Goal: Task Accomplishment & Management: Complete application form

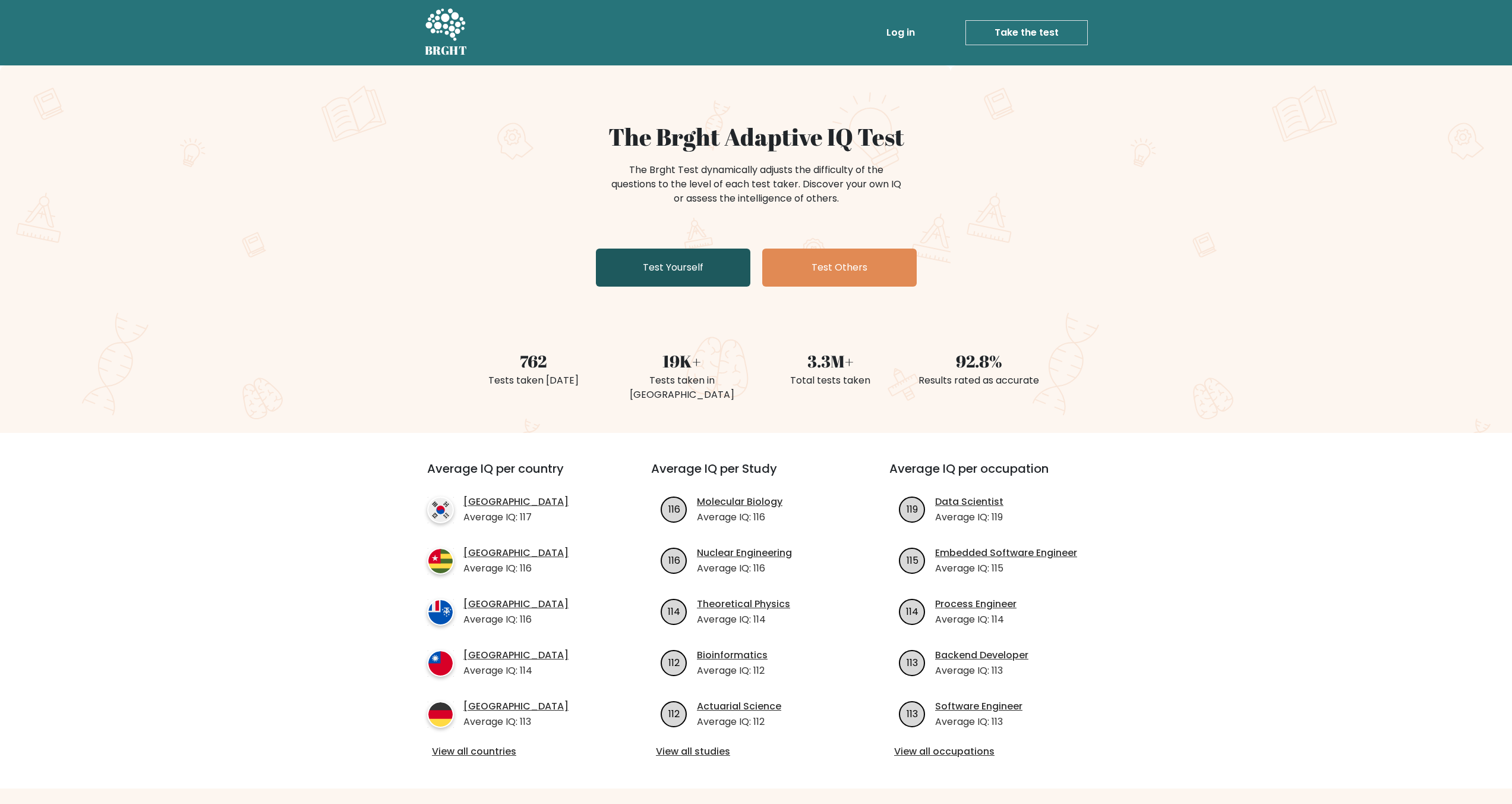
click at [697, 267] on link "Test Yourself" at bounding box center [673, 267] width 154 height 38
click at [699, 257] on link "Test Yourself" at bounding box center [673, 267] width 154 height 38
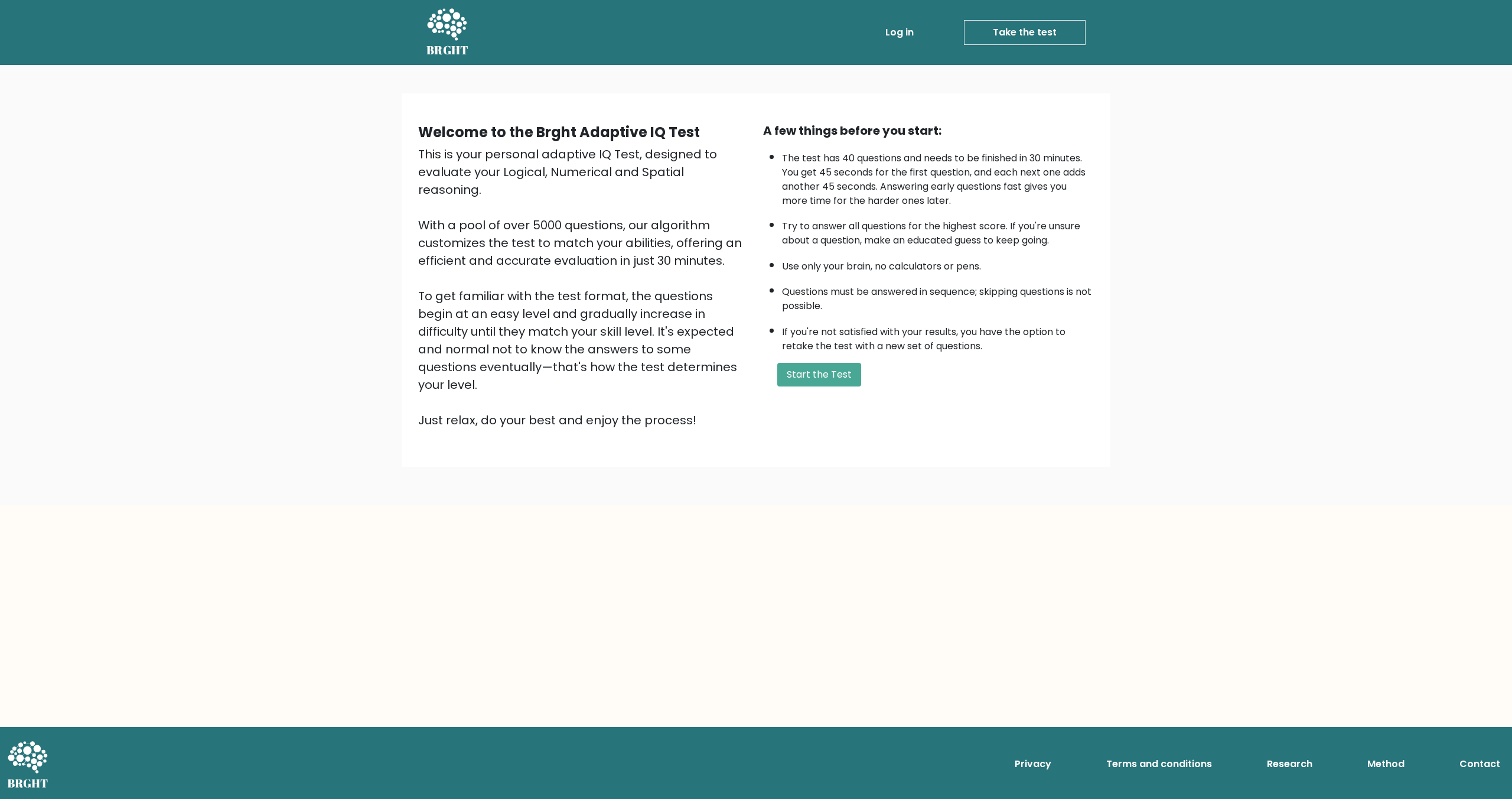
click at [889, 34] on link "Log in" at bounding box center [898, 33] width 37 height 24
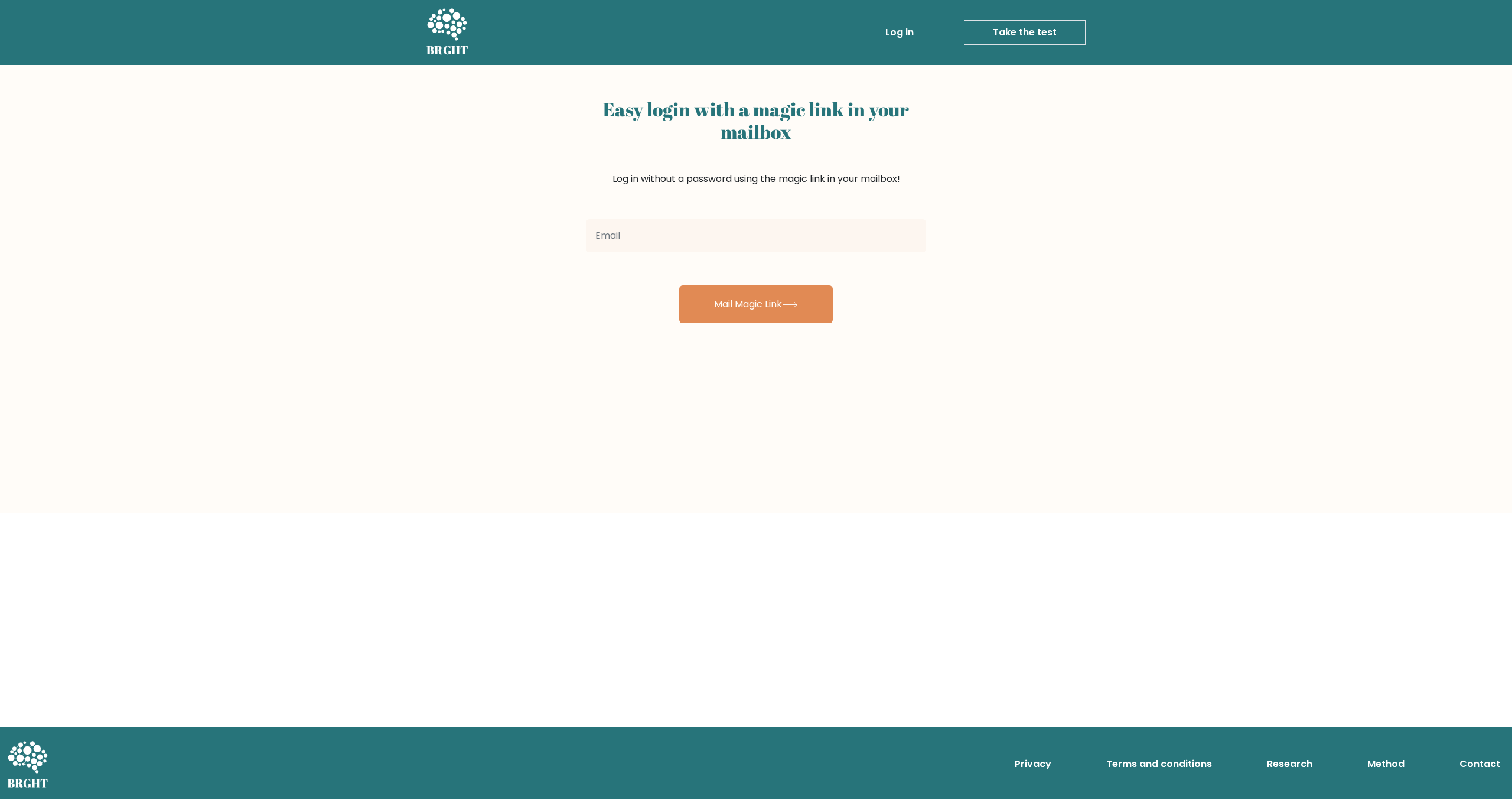
click at [708, 244] on input "email" at bounding box center [756, 236] width 340 height 34
click at [696, 240] on input "pawel.dabekk@" at bounding box center [756, 236] width 340 height 34
type input "pawel.dabek.k@outlook.com"
click at [679, 285] on button "Mail Magic Link" at bounding box center [756, 304] width 153 height 37
click at [765, 240] on input "pawel.dabek.k@outlook.com" at bounding box center [756, 236] width 340 height 34
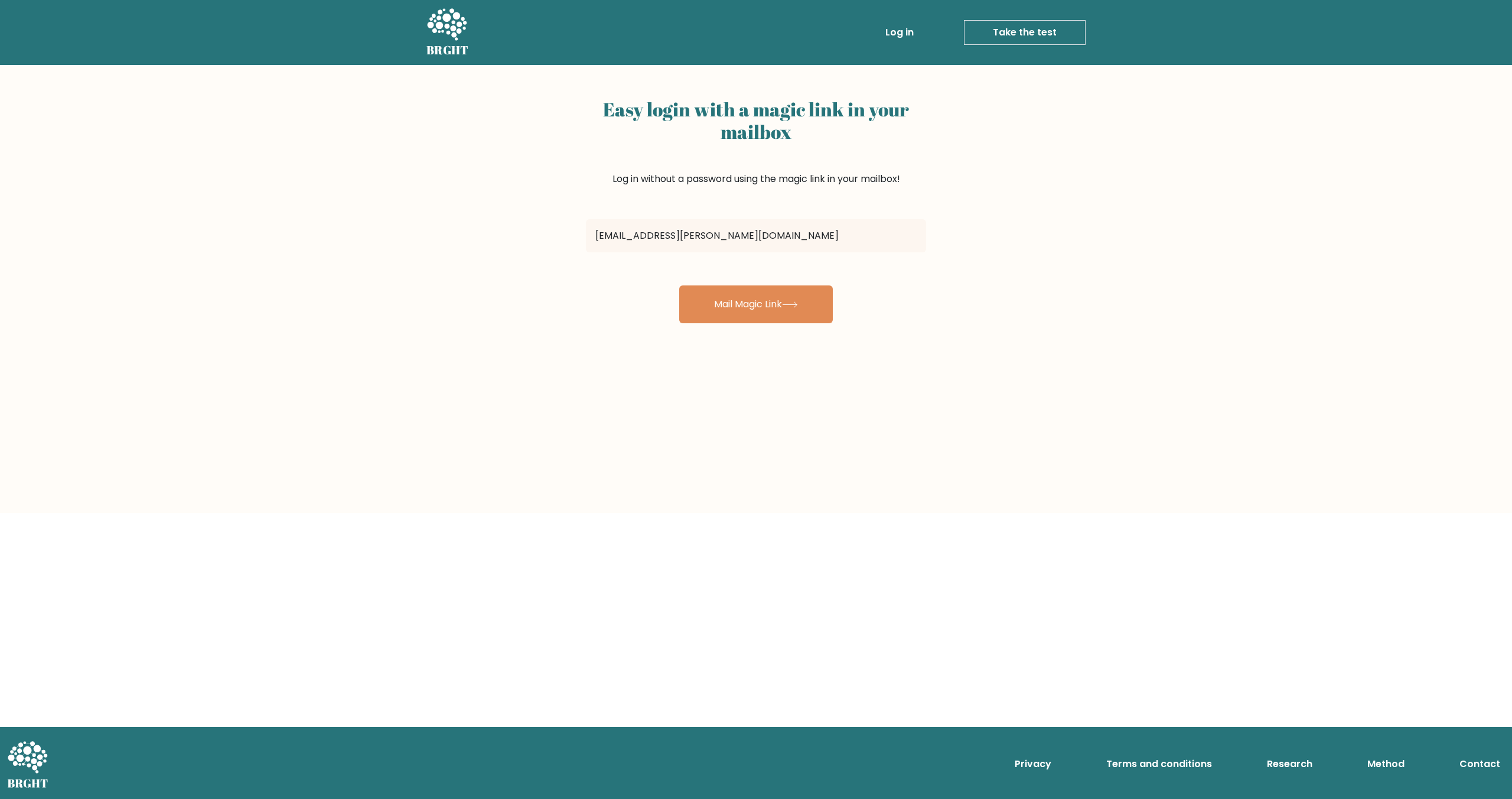
click at [765, 240] on input "[EMAIL_ADDRESS][PERSON_NAME][DOMAIN_NAME]" at bounding box center [756, 236] width 340 height 34
click at [773, 295] on button "Mail Magic Link" at bounding box center [756, 304] width 153 height 37
click at [731, 239] on input "[EMAIL_ADDRESS][PERSON_NAME][DOMAIN_NAME]" at bounding box center [756, 236] width 340 height 34
drag, startPoint x: 752, startPoint y: 233, endPoint x: 654, endPoint y: 237, distance: 98.1
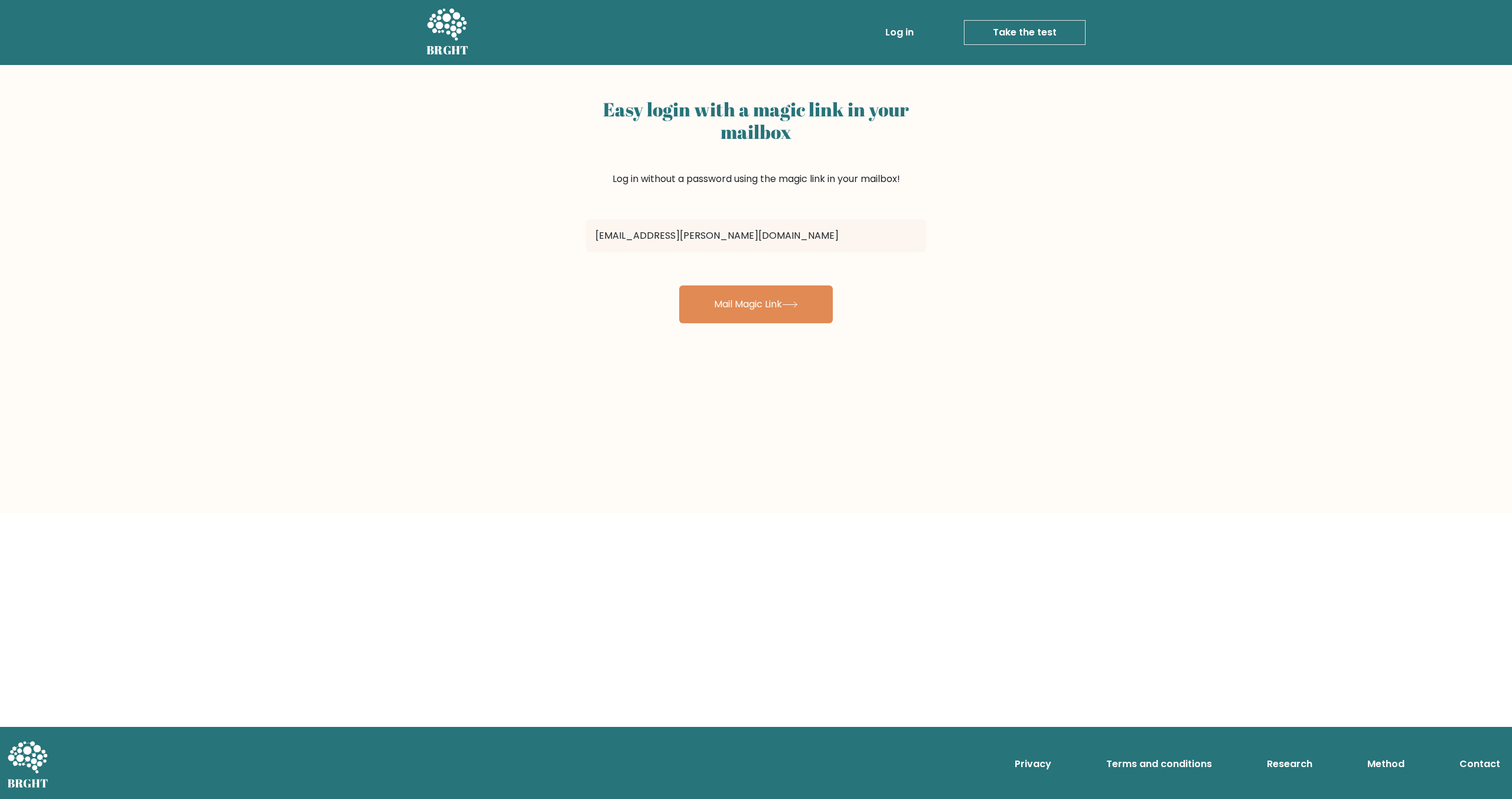
click at [654, 237] on input "[EMAIL_ADDRESS][PERSON_NAME][DOMAIN_NAME]" at bounding box center [756, 236] width 340 height 34
type input "[DOMAIN_NAME][EMAIL_ADDRESS][PERSON_NAME][DOMAIN_NAME]"
click at [679, 285] on button "Mail Magic Link" at bounding box center [756, 304] width 153 height 37
click at [437, 36] on icon at bounding box center [446, 25] width 41 height 35
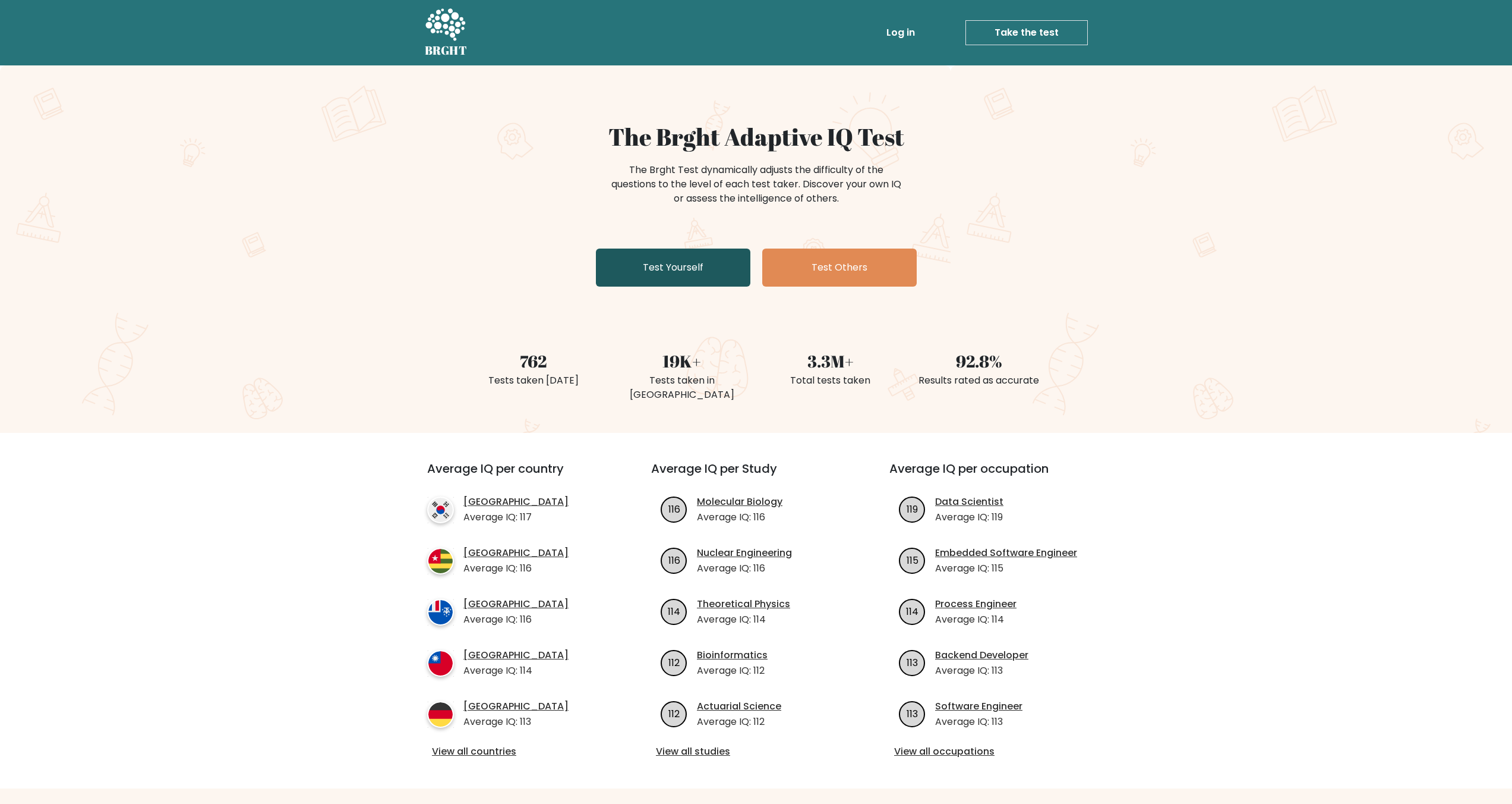
click at [683, 271] on link "Test Yourself" at bounding box center [673, 267] width 154 height 38
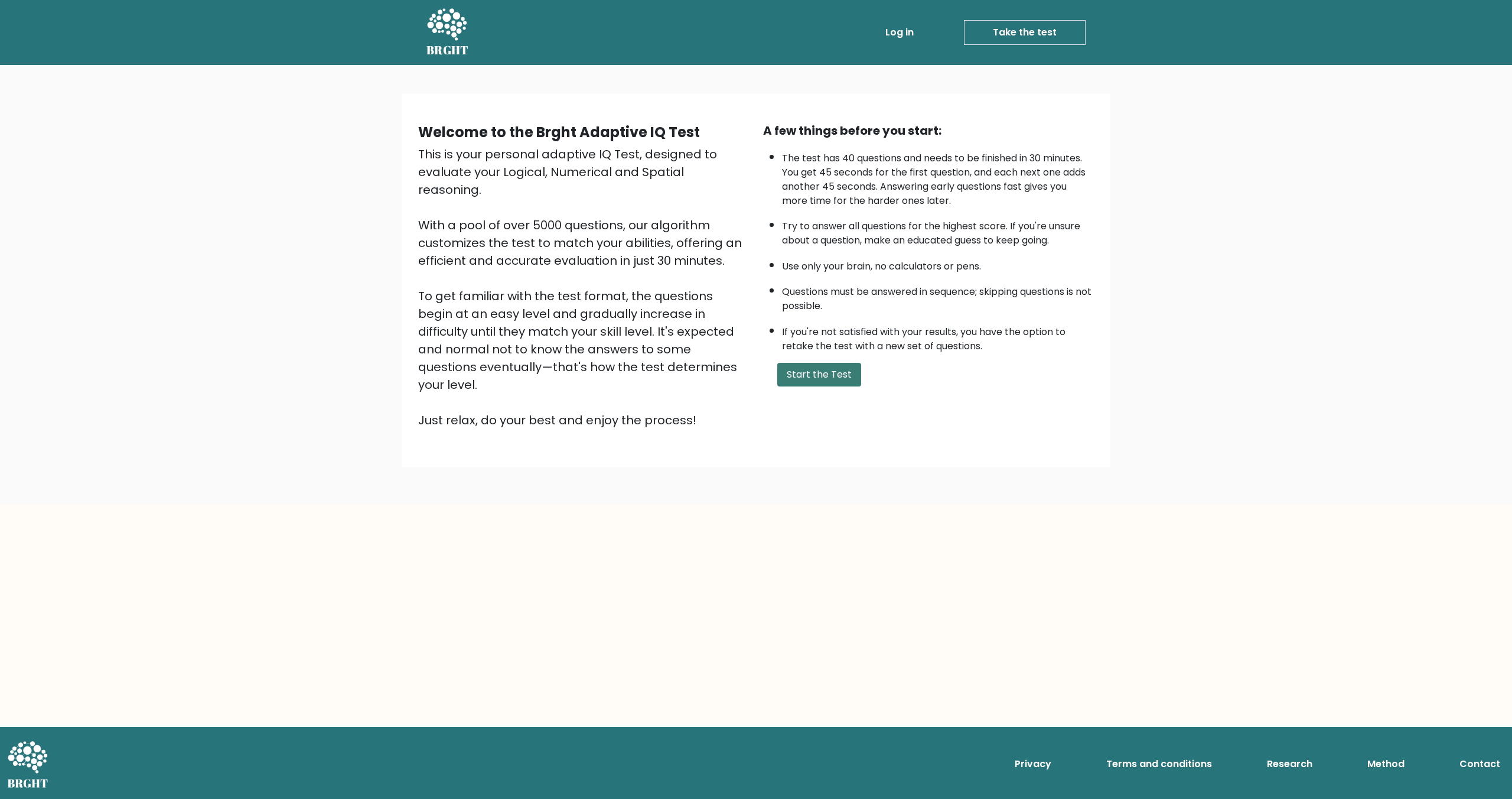
click at [829, 377] on button "Start the Test" at bounding box center [820, 375] width 84 height 24
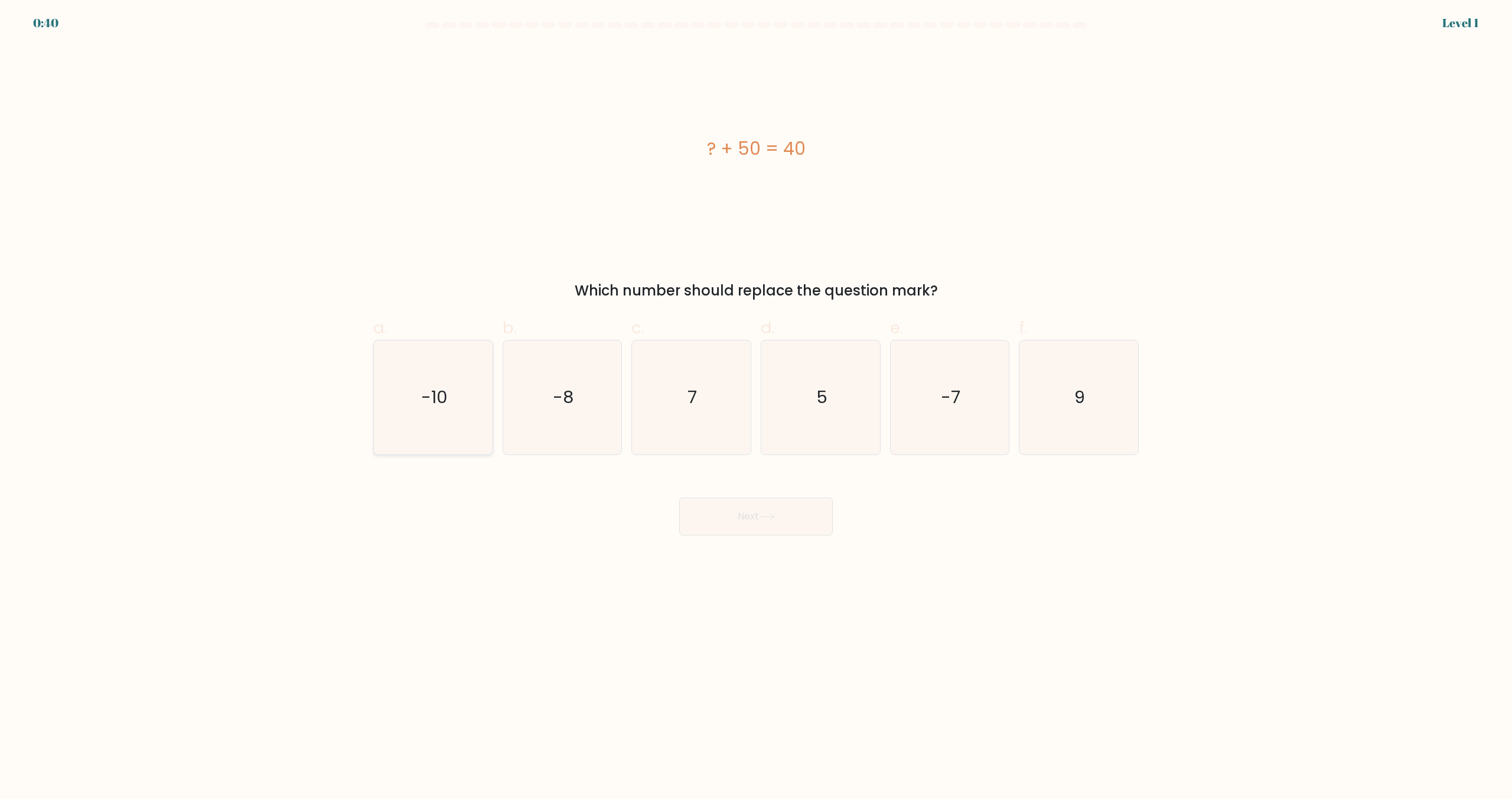
click at [394, 424] on icon "-10" at bounding box center [433, 397] width 114 height 114
click at [756, 407] on input "a. -10" at bounding box center [756, 403] width 1 height 8
radio input "true"
click at [740, 498] on button "Next" at bounding box center [756, 515] width 153 height 37
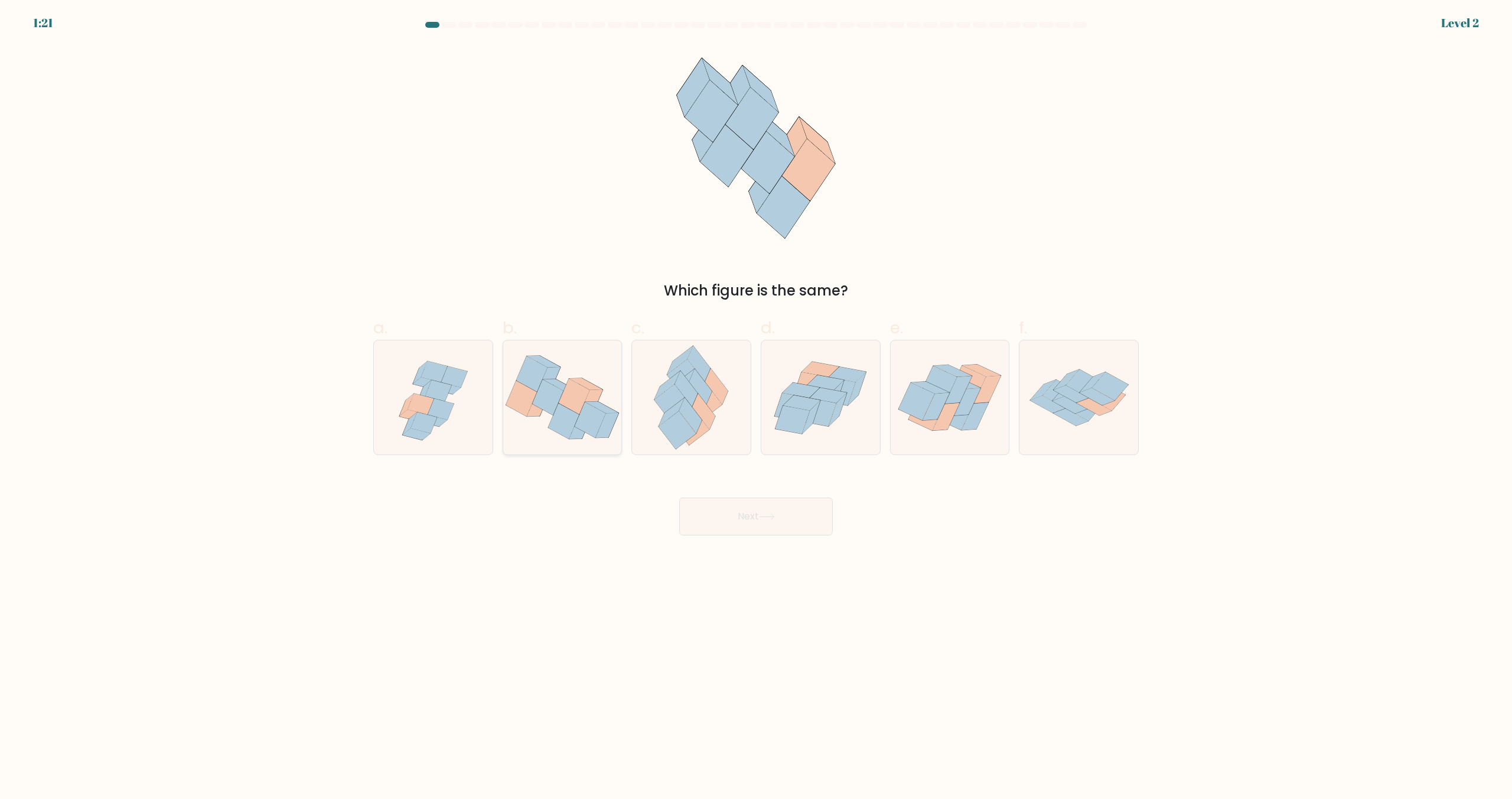
click at [539, 412] on icon at bounding box center [538, 404] width 23 height 25
click at [756, 407] on input "b." at bounding box center [756, 403] width 1 height 8
radio input "true"
click at [843, 395] on icon at bounding box center [827, 396] width 37 height 15
click at [756, 400] on input "d." at bounding box center [756, 403] width 1 height 8
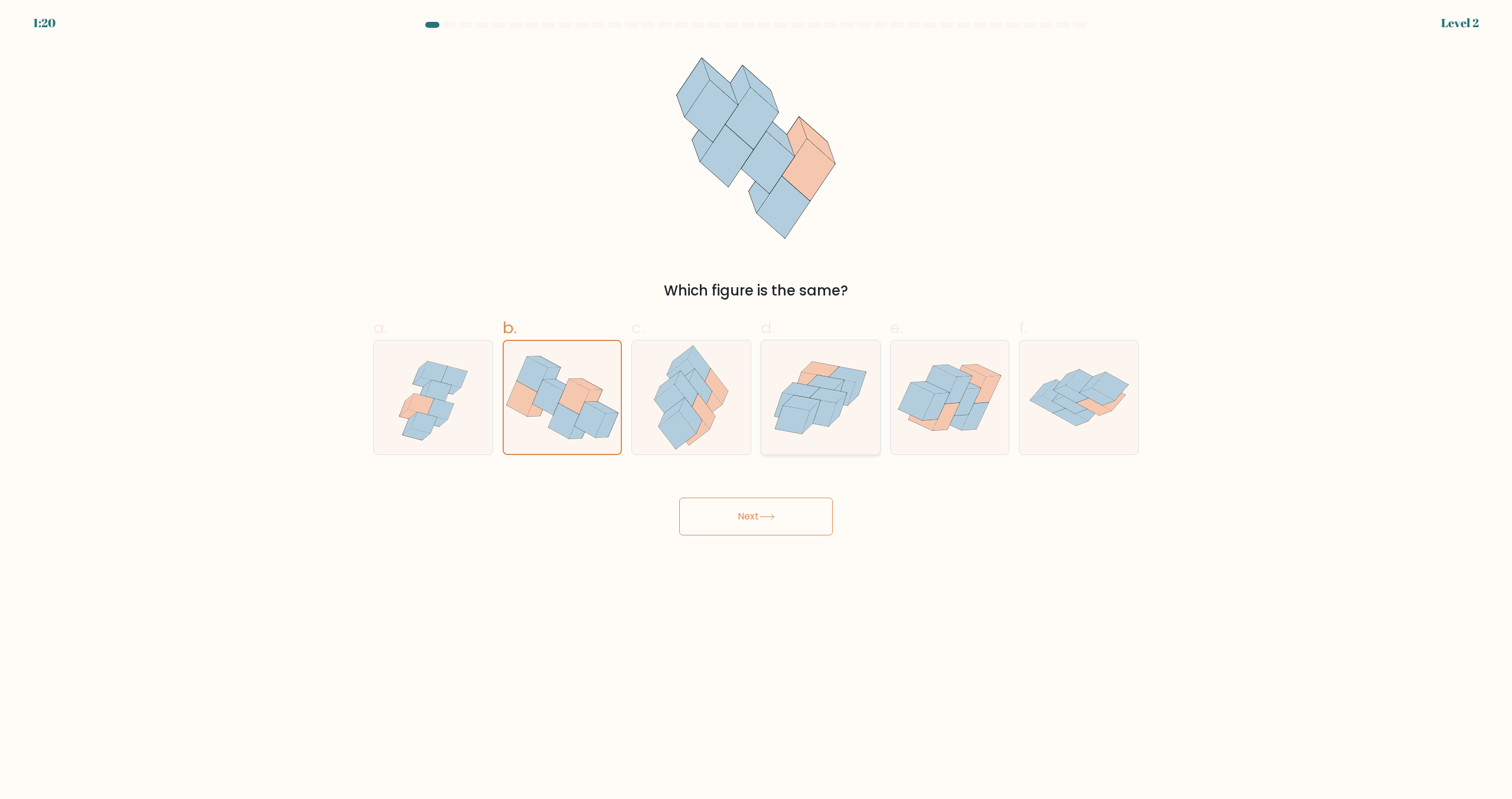
radio input "true"
click at [771, 530] on button "Next" at bounding box center [756, 515] width 153 height 37
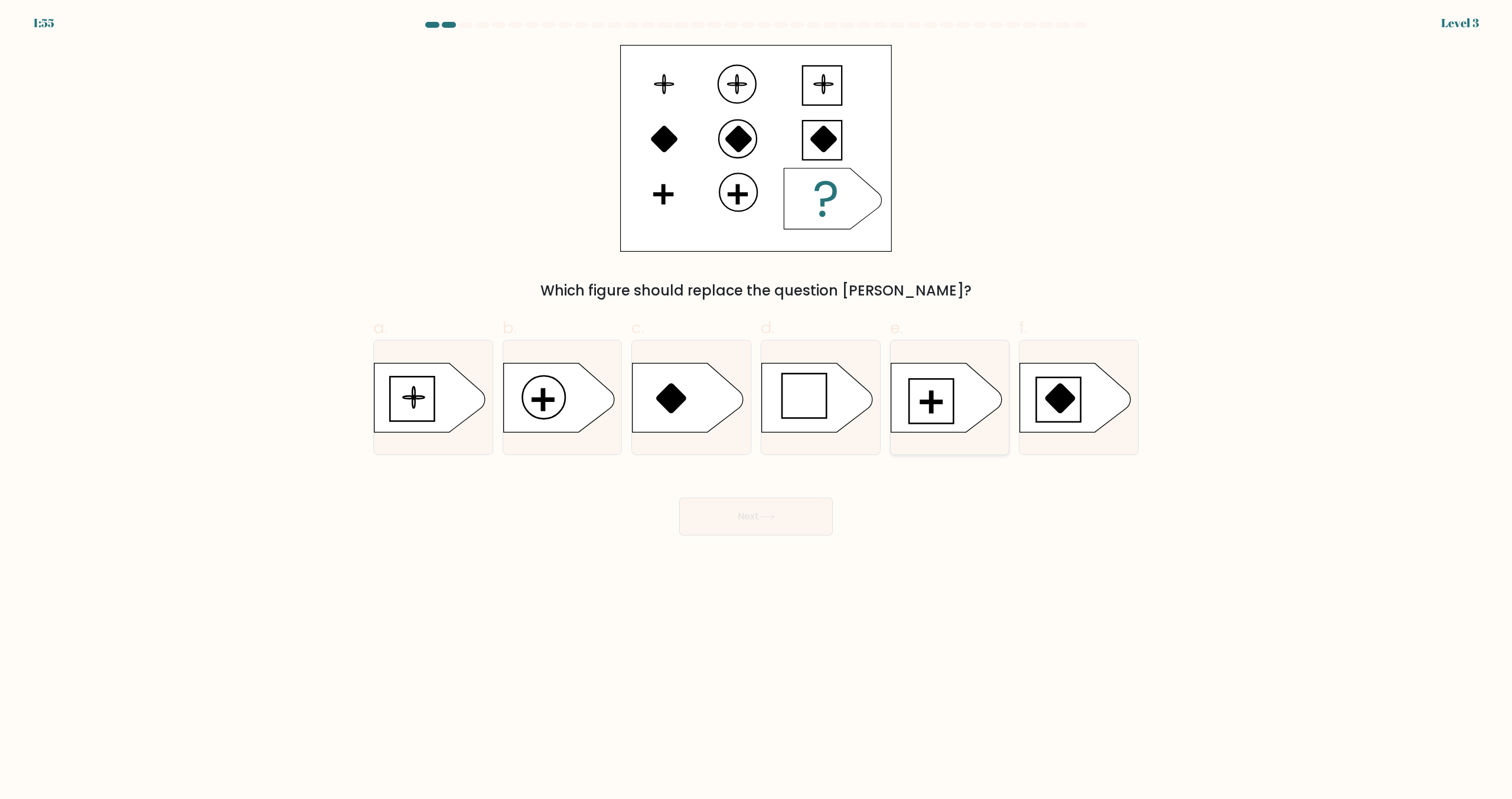
click at [925, 403] on rect at bounding box center [931, 400] width 21 height 3
click at [756, 403] on input "e." at bounding box center [756, 403] width 1 height 8
radio input "true"
click at [779, 518] on button "Next" at bounding box center [756, 515] width 153 height 37
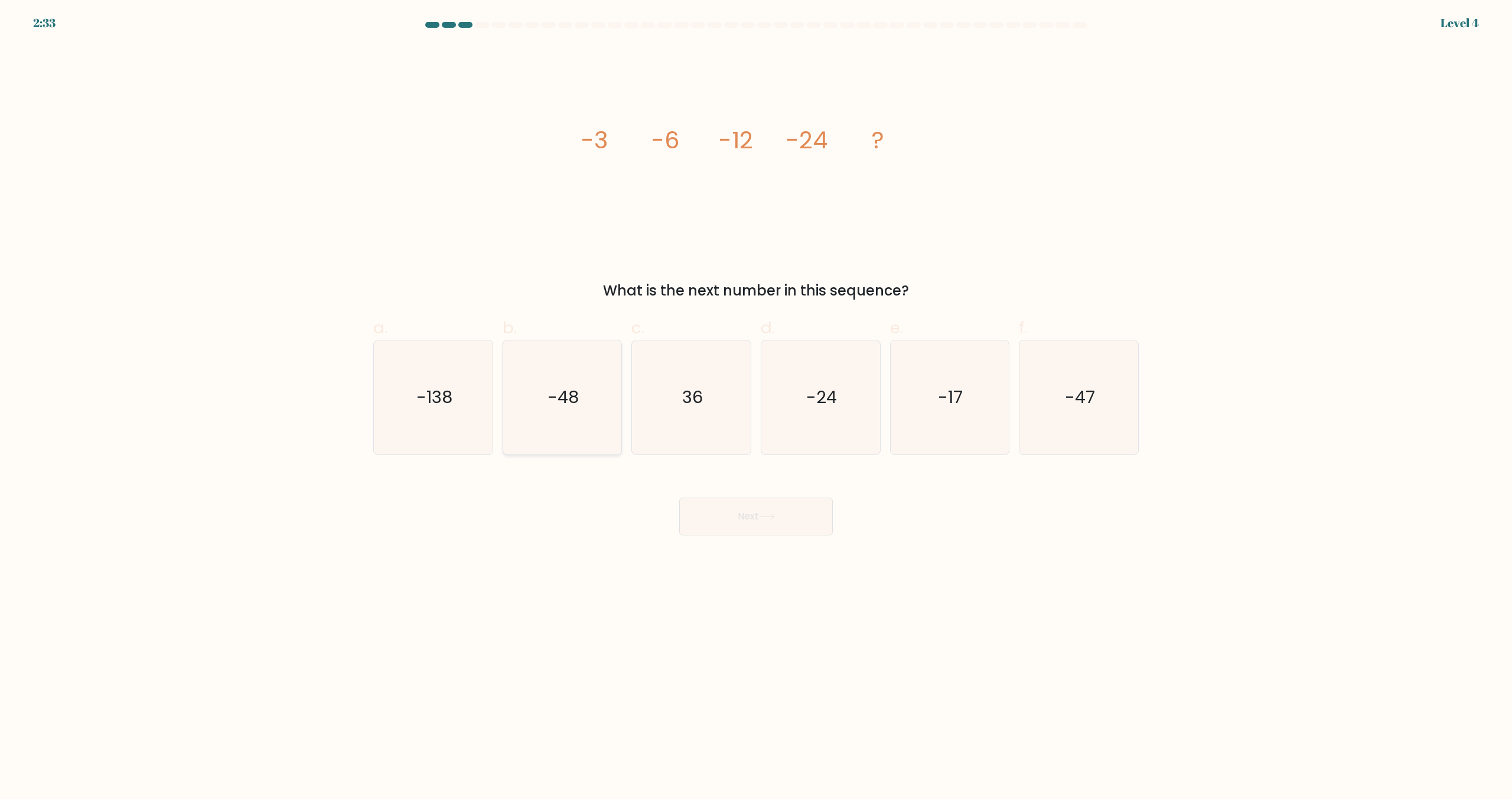
click at [558, 413] on icon "-48" at bounding box center [561, 397] width 114 height 114
click at [756, 407] on input "b. -48" at bounding box center [756, 403] width 1 height 8
radio input "true"
click at [731, 501] on button "Next" at bounding box center [756, 515] width 153 height 37
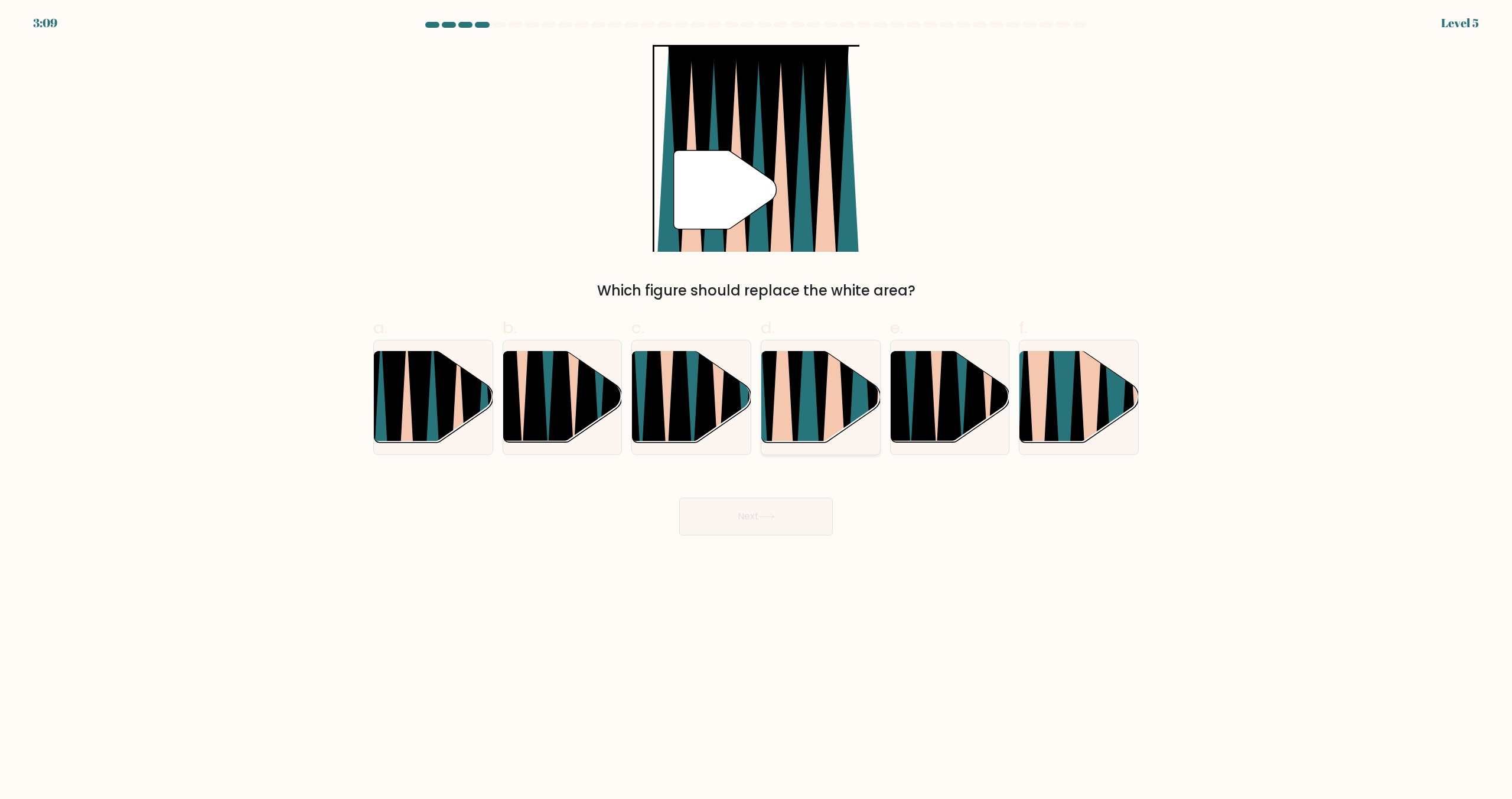
click at [824, 406] on icon at bounding box center [821, 350] width 27 height 238
click at [756, 406] on input "d." at bounding box center [756, 403] width 1 height 8
radio input "true"
click at [804, 515] on button "Next" at bounding box center [756, 515] width 153 height 37
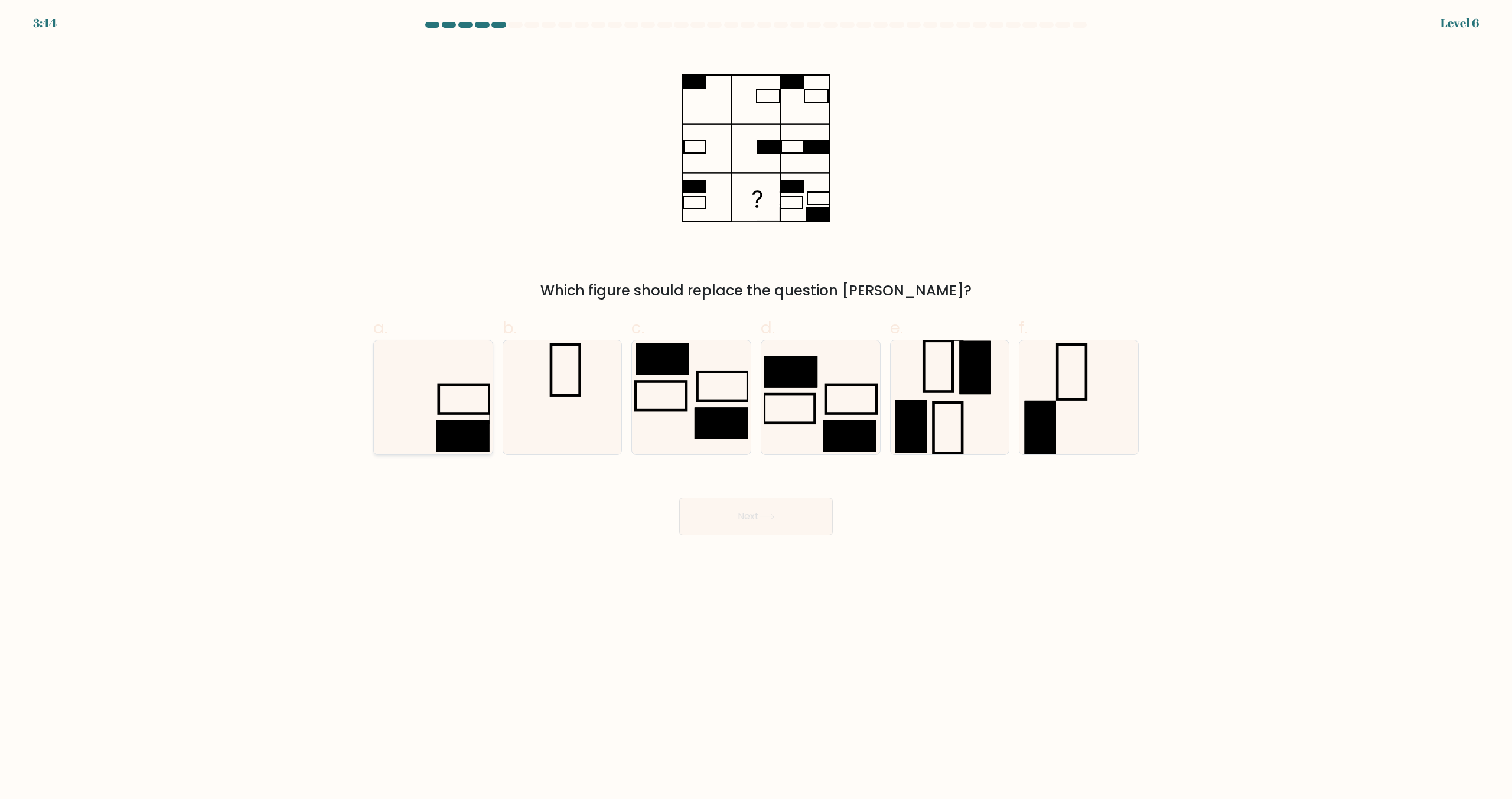
click at [426, 420] on icon at bounding box center [433, 397] width 114 height 114
click at [756, 407] on input "a." at bounding box center [756, 403] width 1 height 8
radio input "true"
click at [748, 508] on button "Next" at bounding box center [756, 515] width 153 height 37
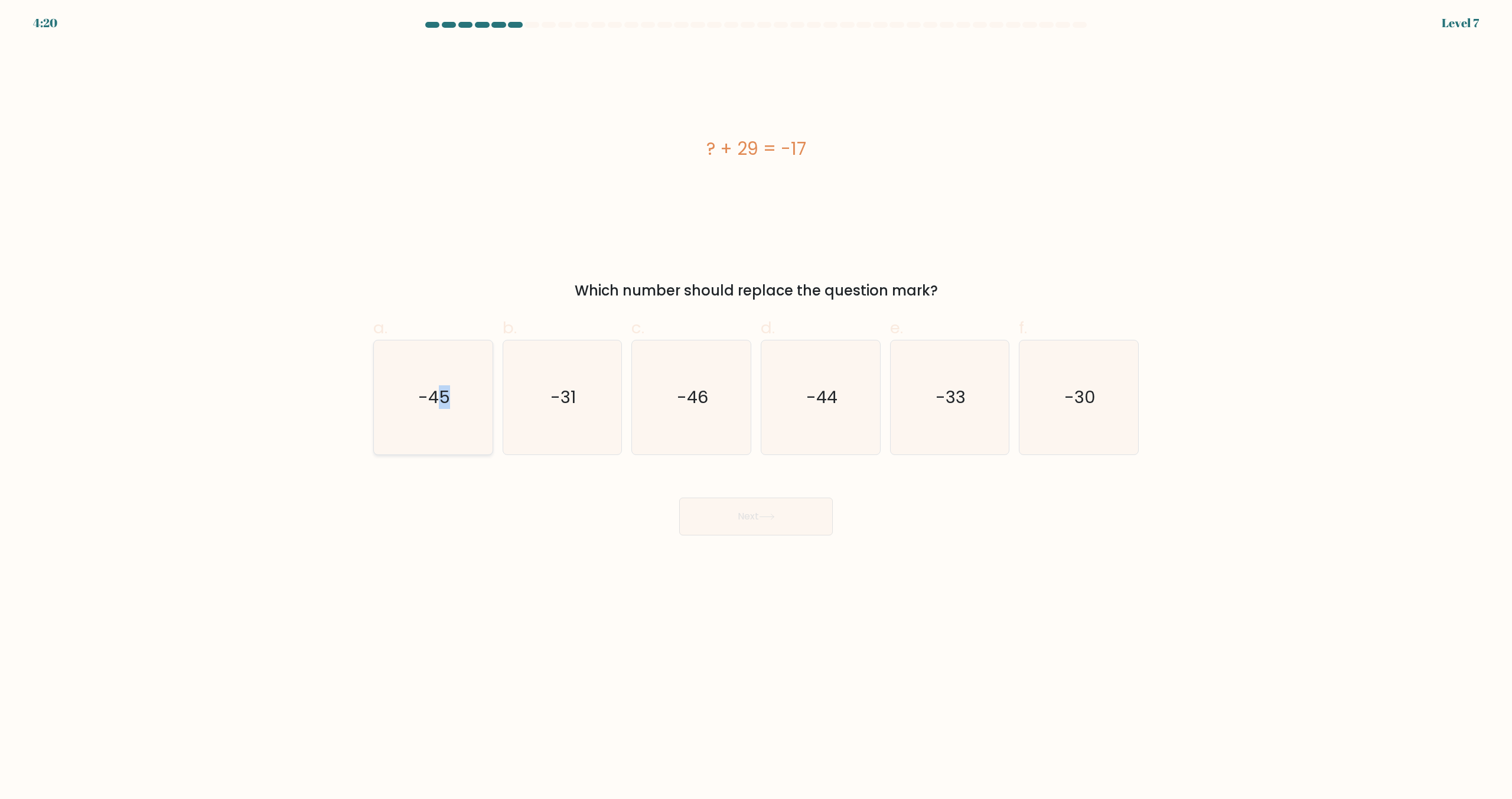
click at [443, 427] on icon "-45" at bounding box center [433, 397] width 114 height 114
click at [401, 411] on icon "-45" at bounding box center [433, 397] width 114 height 114
click at [756, 407] on input "a. -45" at bounding box center [756, 403] width 1 height 8
radio input "true"
click at [753, 518] on button "Next" at bounding box center [756, 515] width 153 height 37
